Goal: Information Seeking & Learning: Compare options

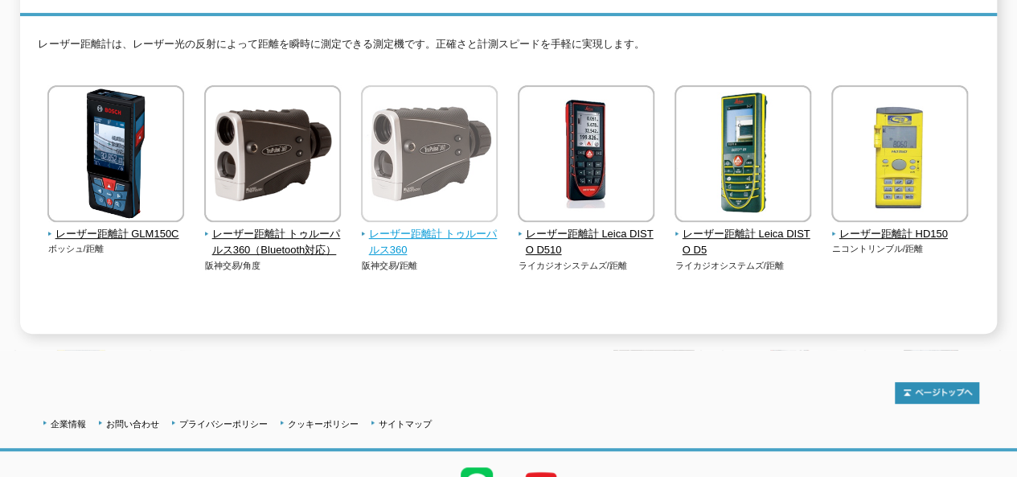
click at [429, 226] on span "レーザー距離計 トゥルーパルス360" at bounding box center [429, 243] width 137 height 34
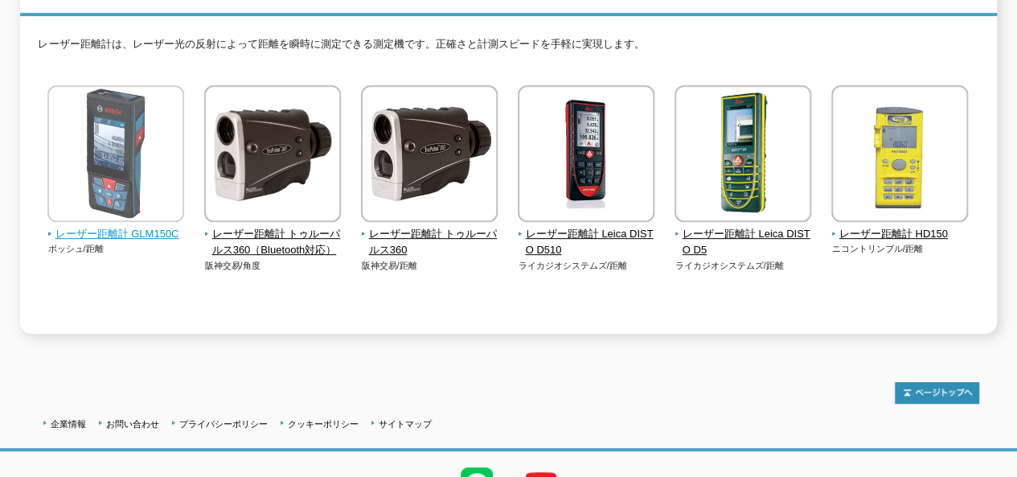
click at [157, 226] on span "レーザー距離計 GLM150C" at bounding box center [115, 234] width 137 height 17
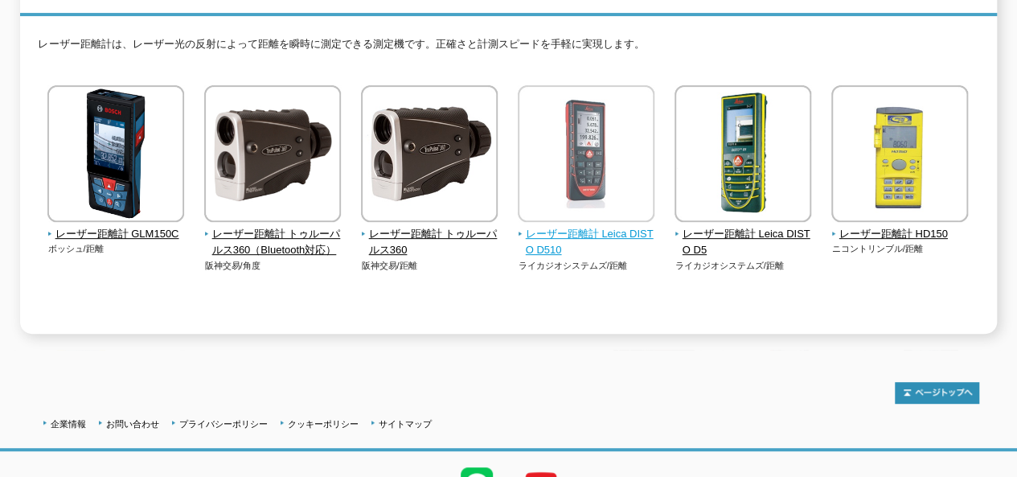
click at [550, 226] on span "レーザー距離計 Leica DISTO D510" at bounding box center [586, 243] width 137 height 34
click at [579, 226] on span "レーザー距離計 Leica DISTO D510" at bounding box center [586, 243] width 137 height 34
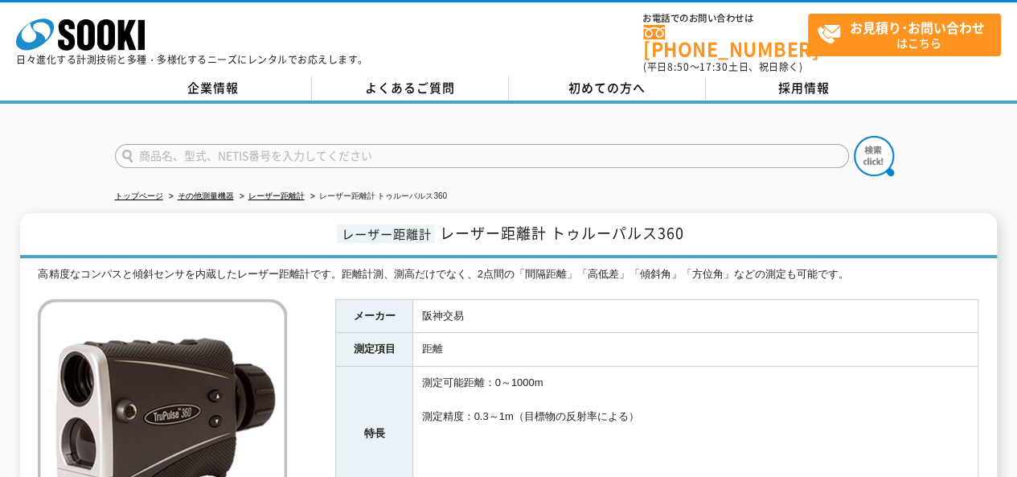
scroll to position [161, 0]
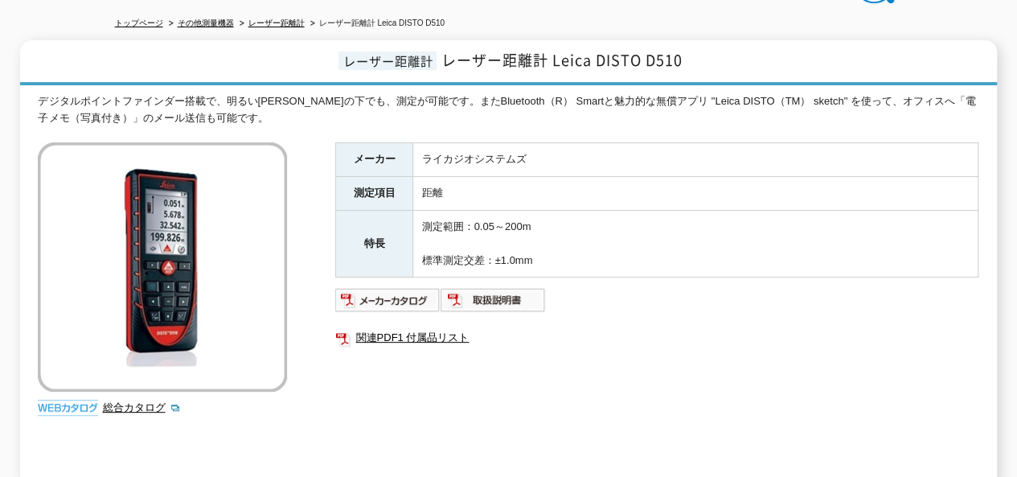
scroll to position [80, 0]
